Goal: Information Seeking & Learning: Learn about a topic

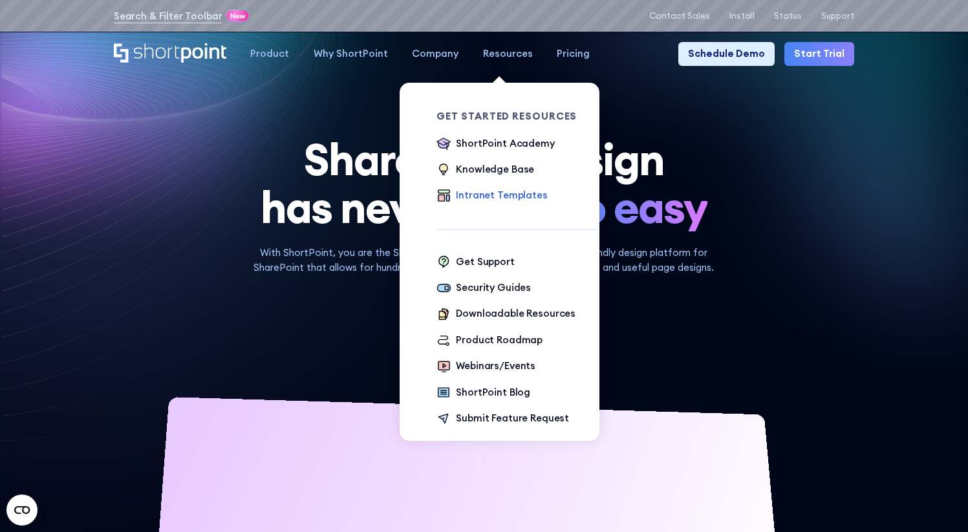
click at [507, 193] on div "Intranet Templates" at bounding box center [501, 195] width 91 height 14
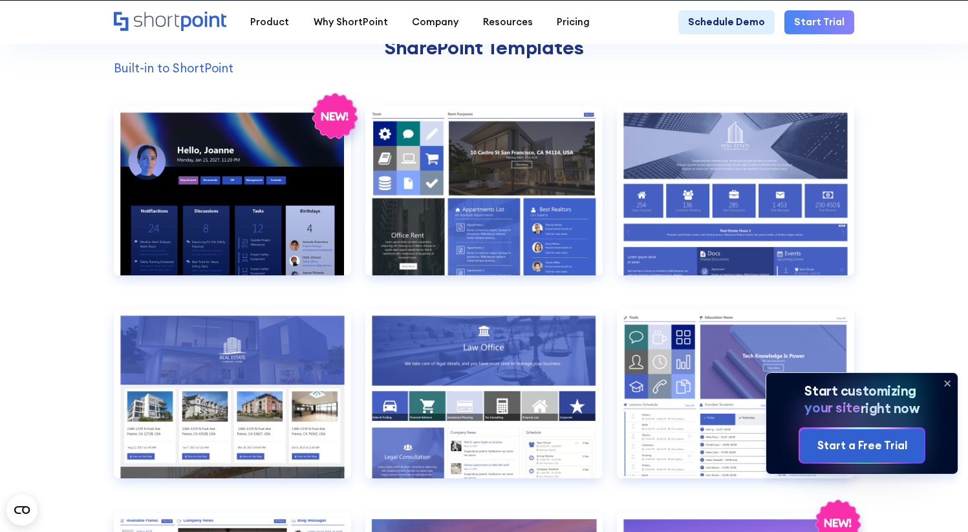
scroll to position [1059, 0]
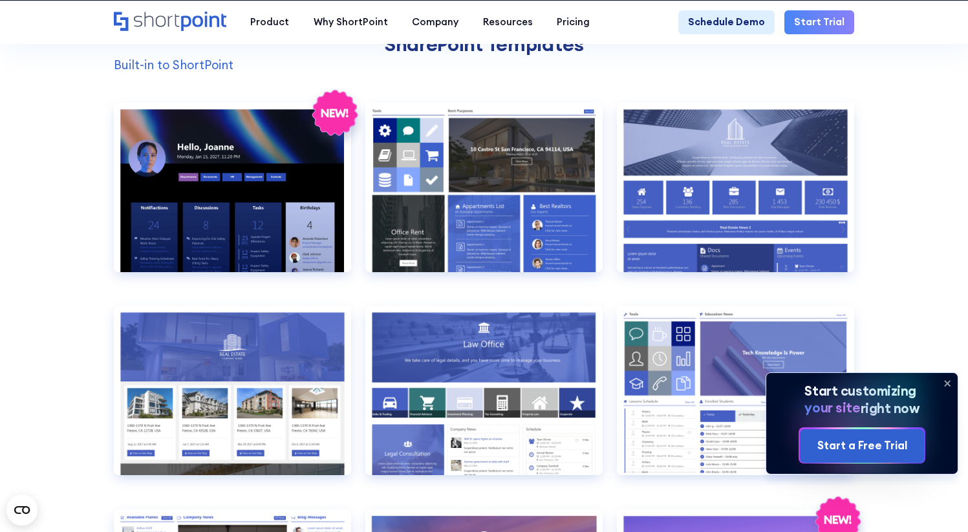
click at [948, 380] on icon at bounding box center [947, 383] width 21 height 21
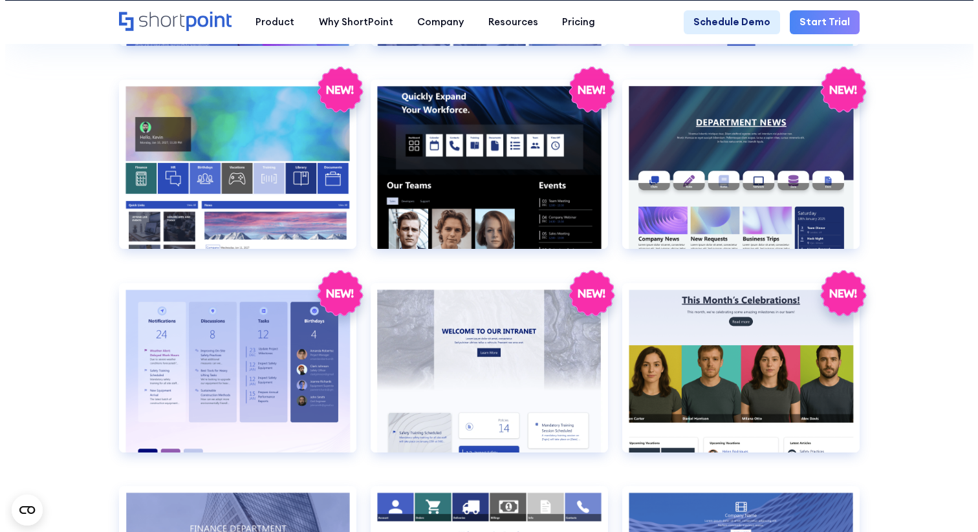
scroll to position [1897, 0]
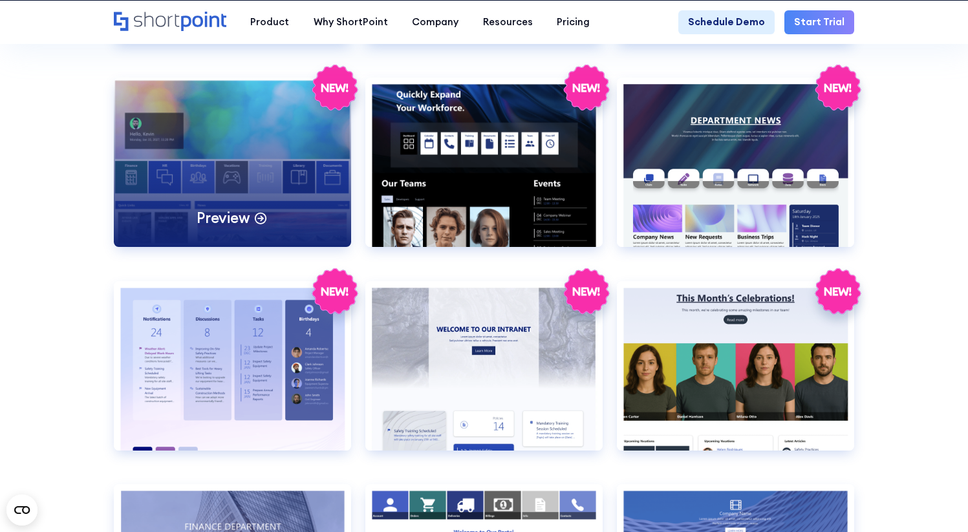
click at [247, 228] on p "Preview" at bounding box center [223, 218] width 53 height 19
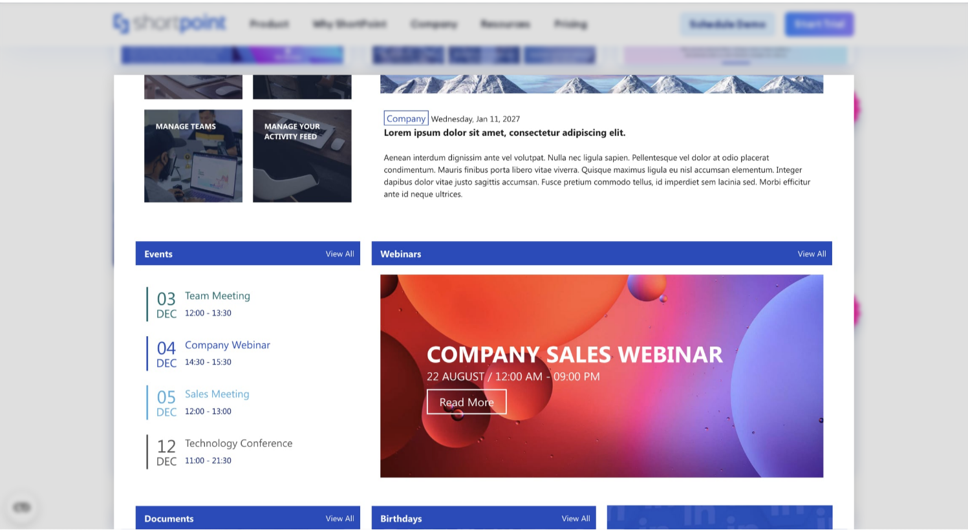
scroll to position [734, 0]
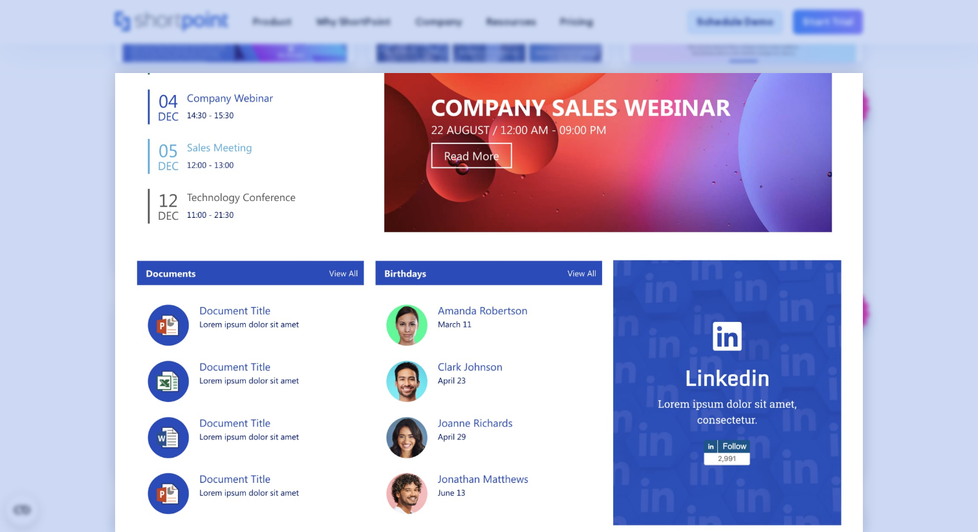
click at [894, 268] on div at bounding box center [489, 266] width 978 height 532
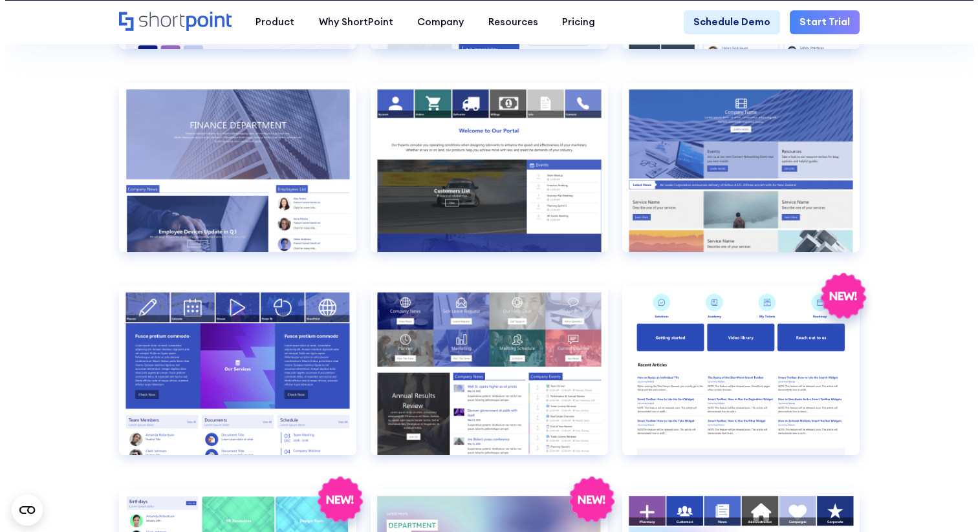
scroll to position [2300, 0]
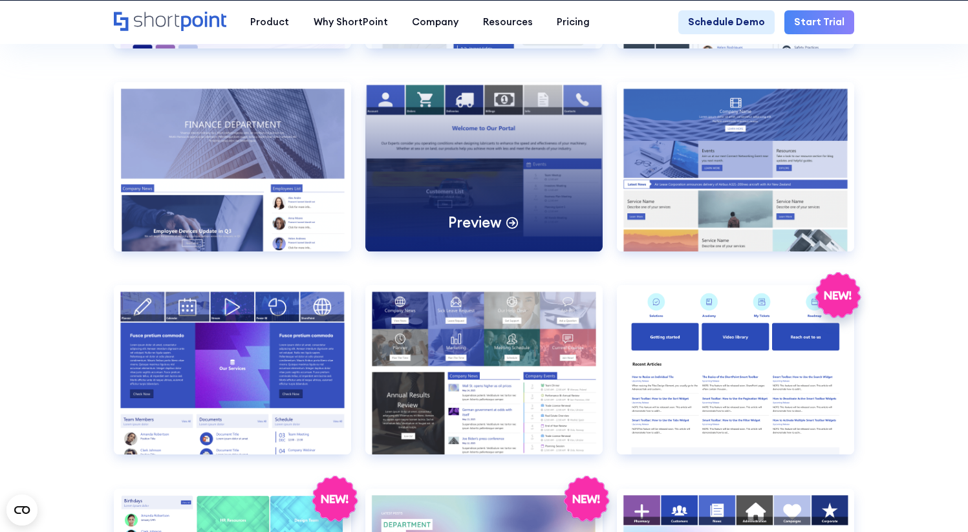
click at [492, 232] on p "Preview" at bounding box center [474, 222] width 53 height 19
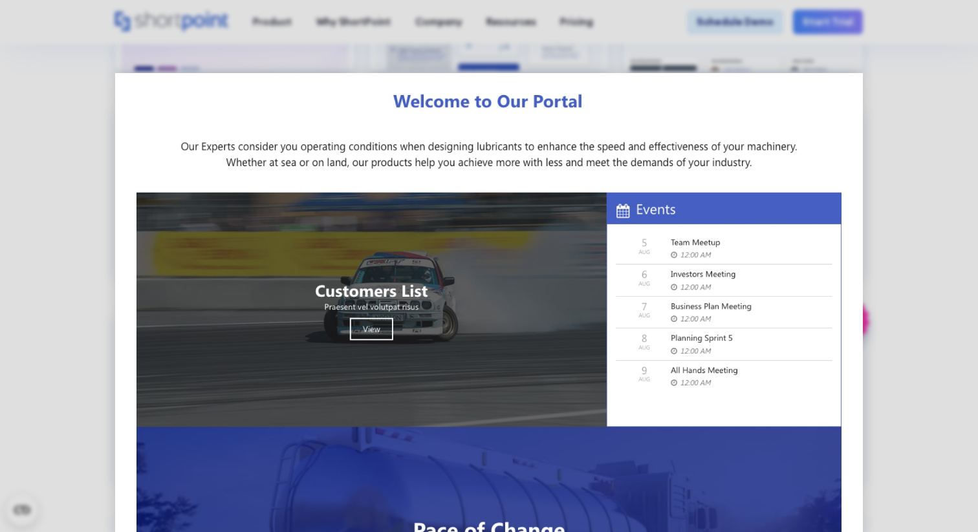
scroll to position [0, 0]
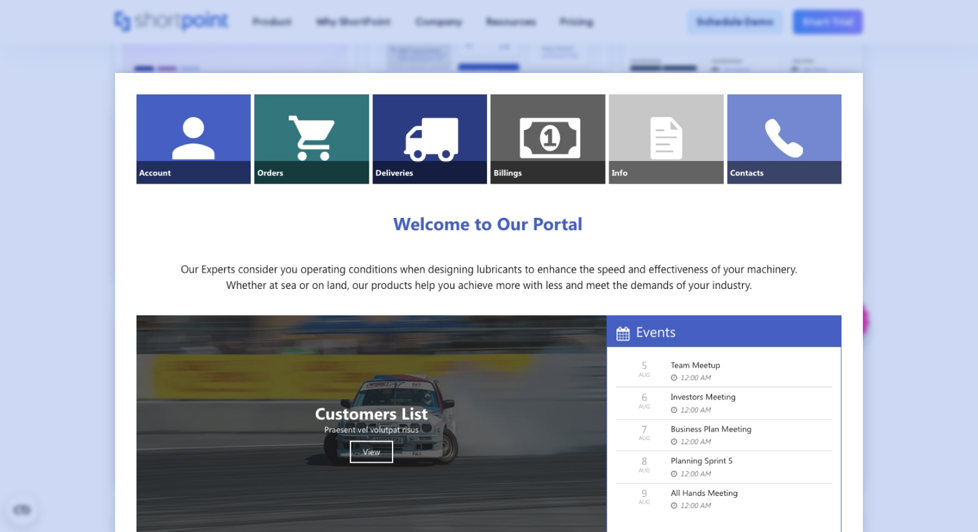
click at [550, 23] on div at bounding box center [489, 266] width 978 height 532
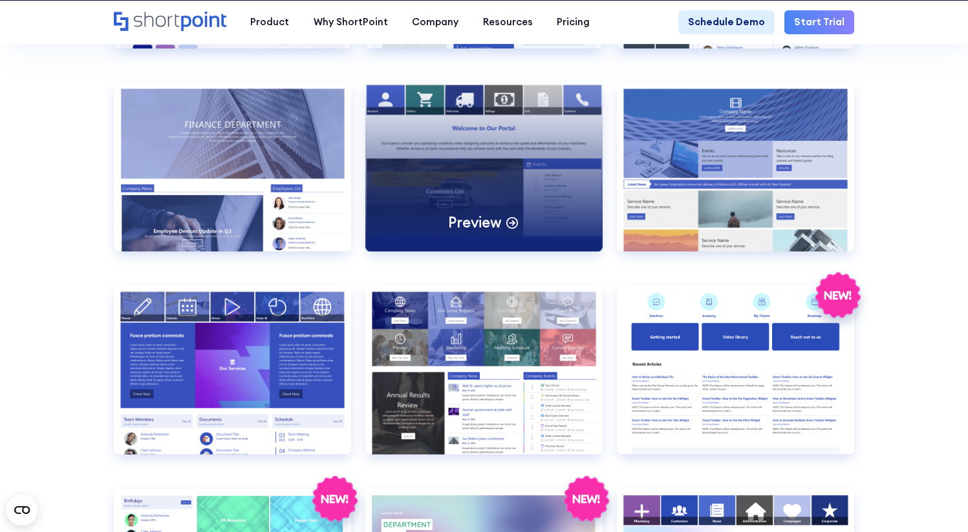
click at [497, 232] on p "Preview" at bounding box center [474, 222] width 53 height 19
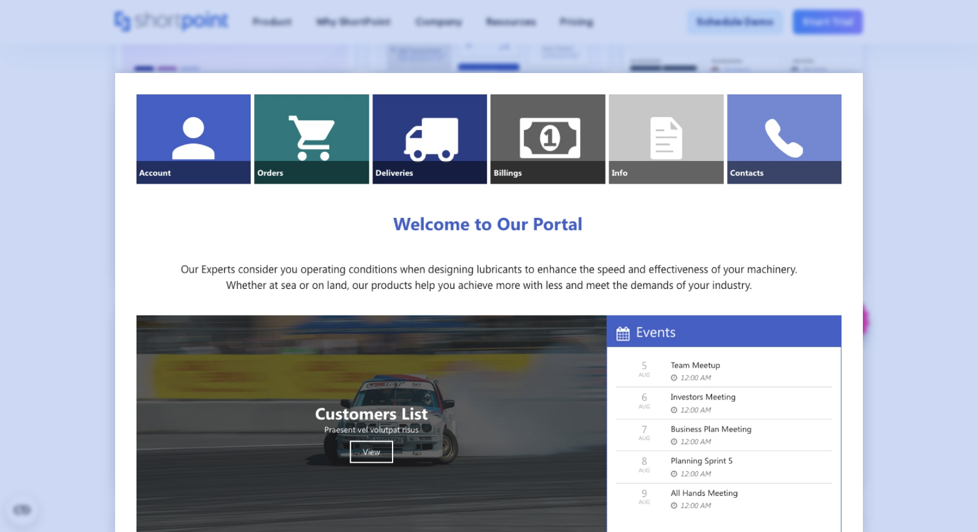
click at [457, 56] on div at bounding box center [489, 266] width 978 height 532
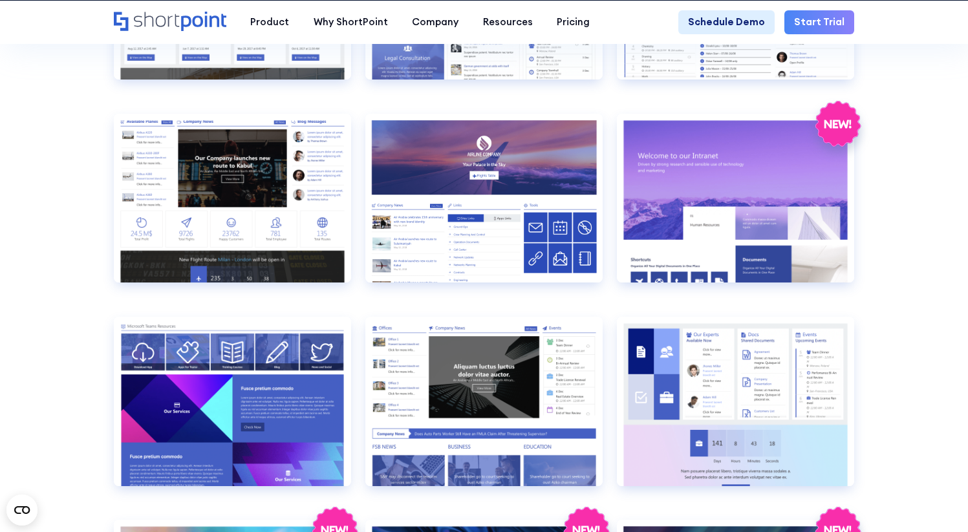
scroll to position [1462, 0]
